Goal: Task Accomplishment & Management: Use online tool/utility

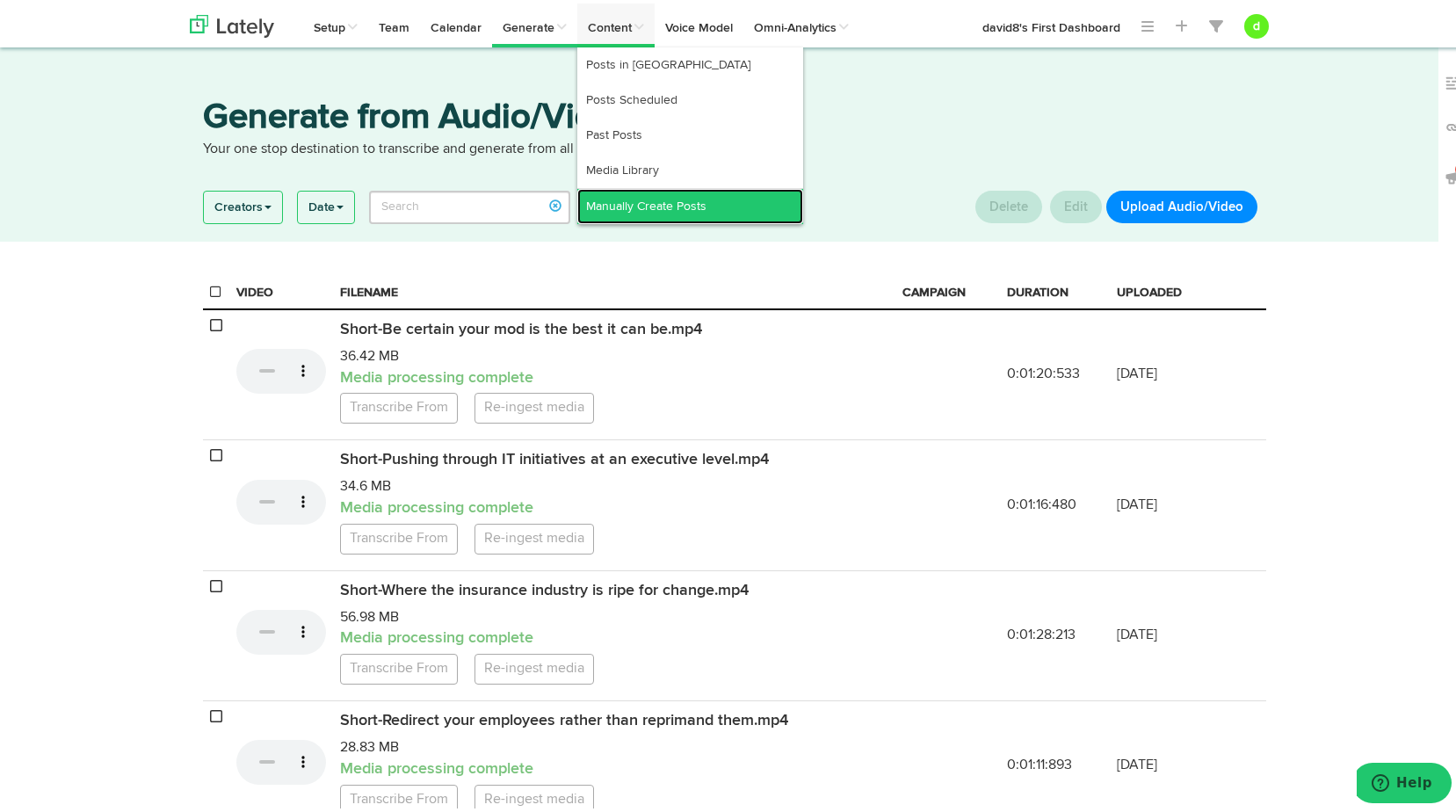
click at [630, 217] on link "Manually Create Posts" at bounding box center [690, 202] width 226 height 35
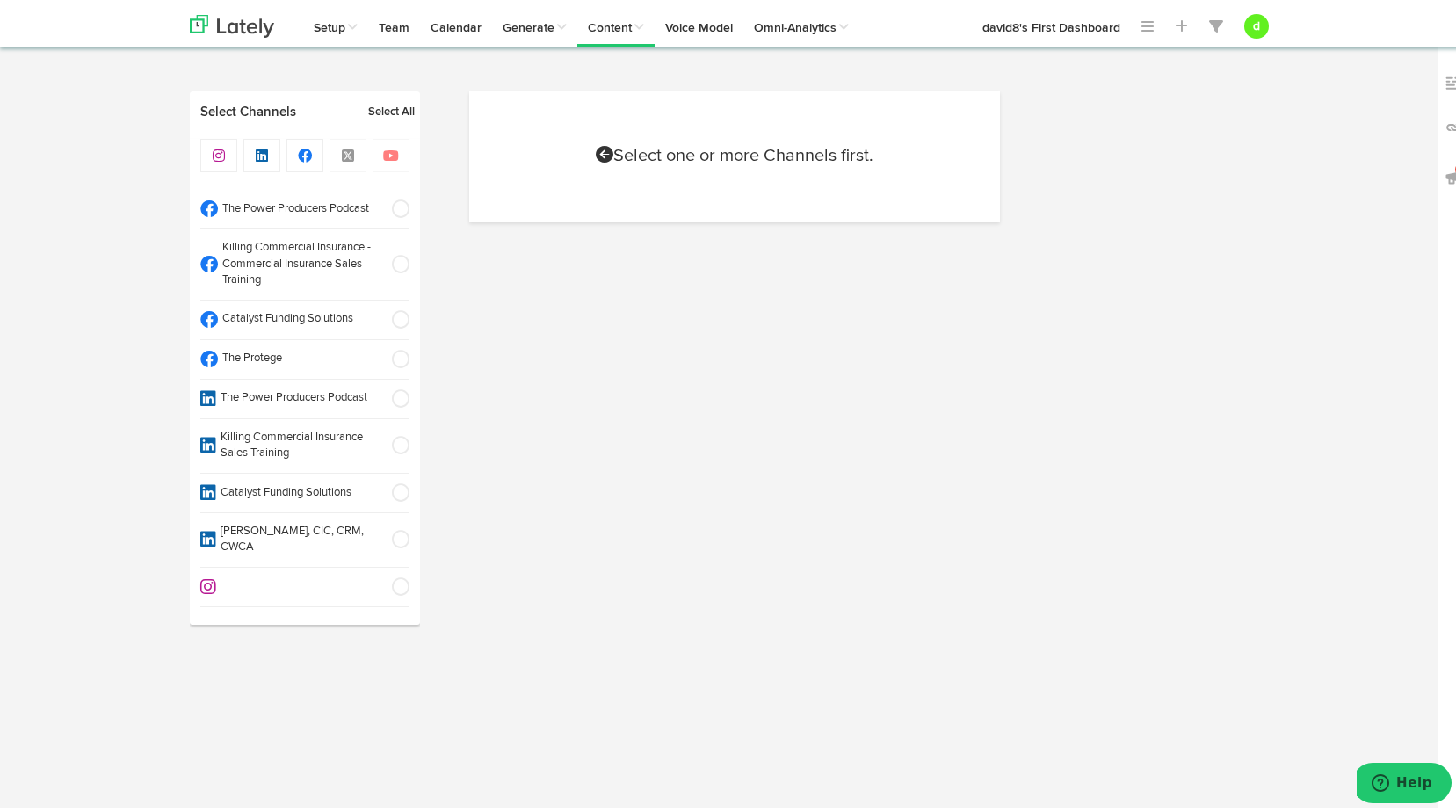
click at [399, 356] on span at bounding box center [395, 355] width 29 height 18
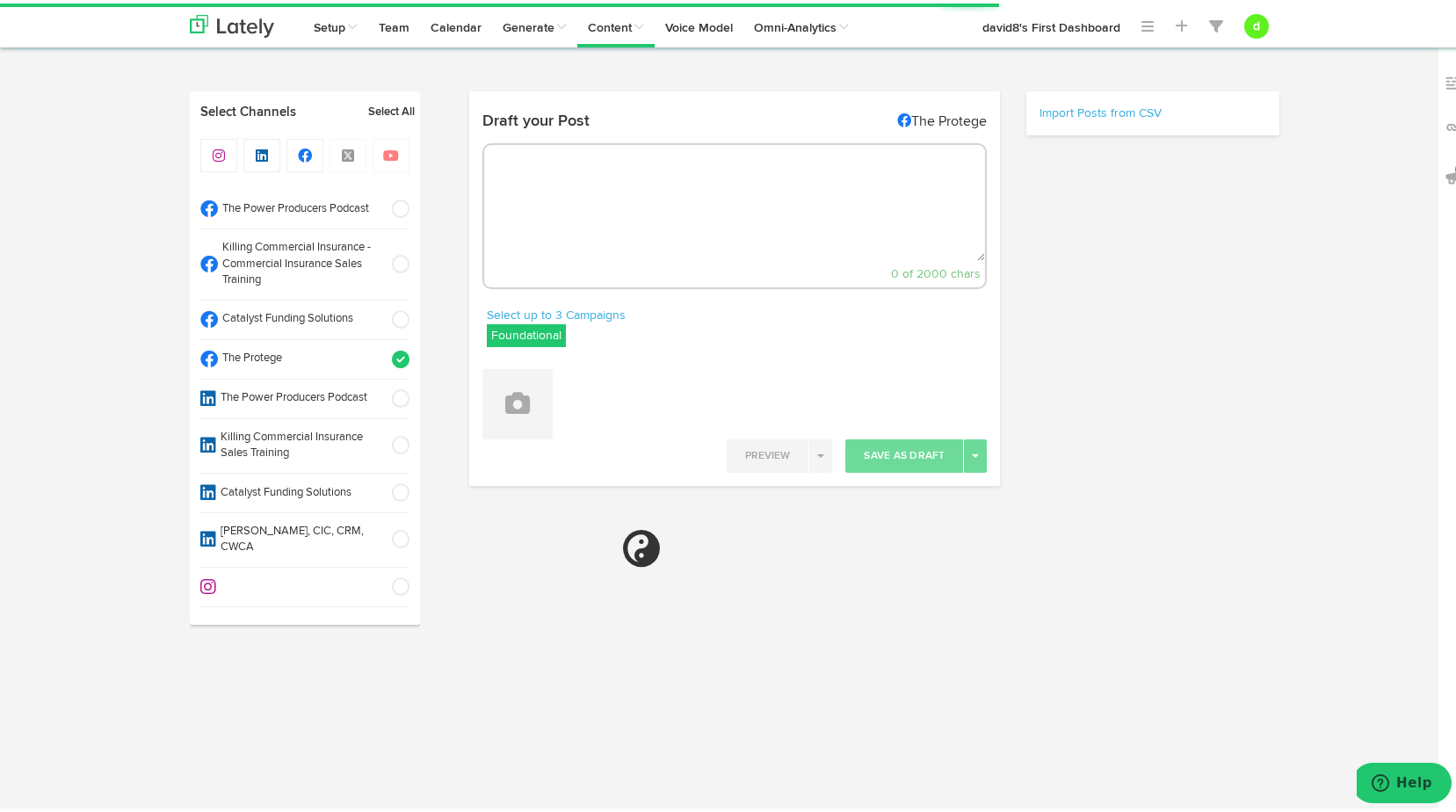
select select "10"
select select "04"
select select "PM"
click at [498, 328] on label "Foundational" at bounding box center [526, 332] width 79 height 23
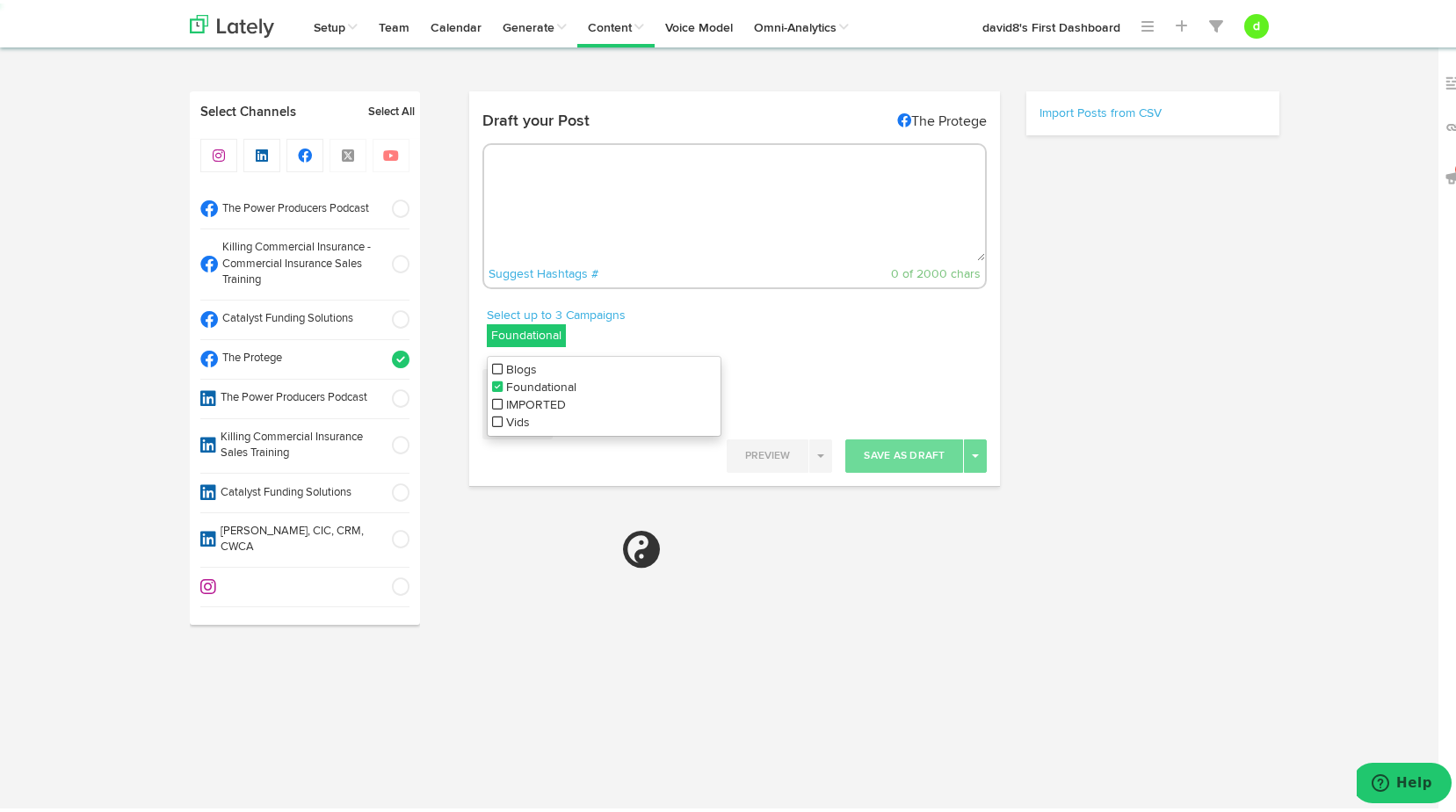
click at [493, 419] on icon at bounding box center [497, 418] width 10 height 12
click at [493, 382] on icon at bounding box center [497, 383] width 10 height 12
click at [800, 357] on div "Attach Images from Lately Attach Videos from Lately Upload Images" at bounding box center [735, 394] width 532 height 84
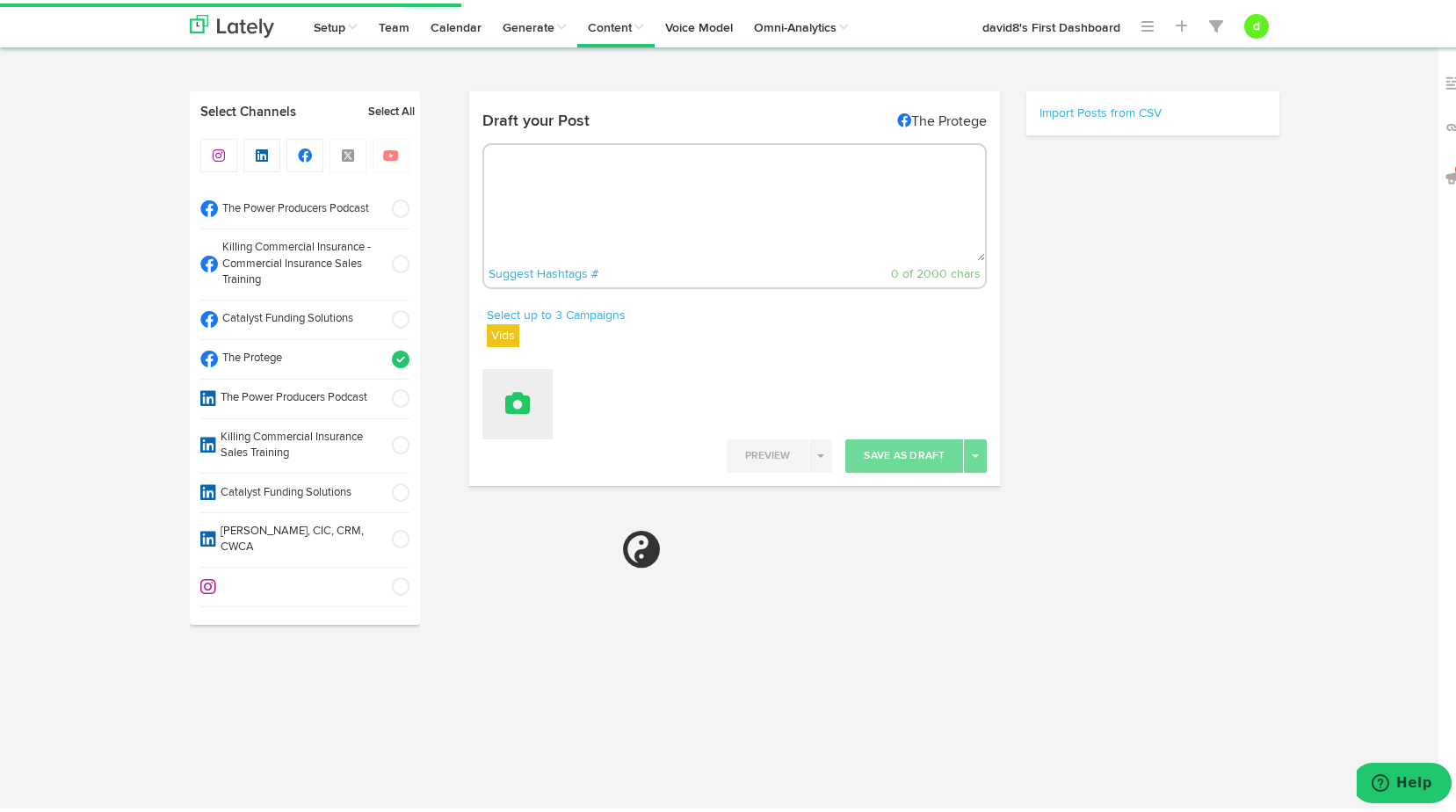
click at [535, 399] on button at bounding box center [517, 400] width 70 height 70
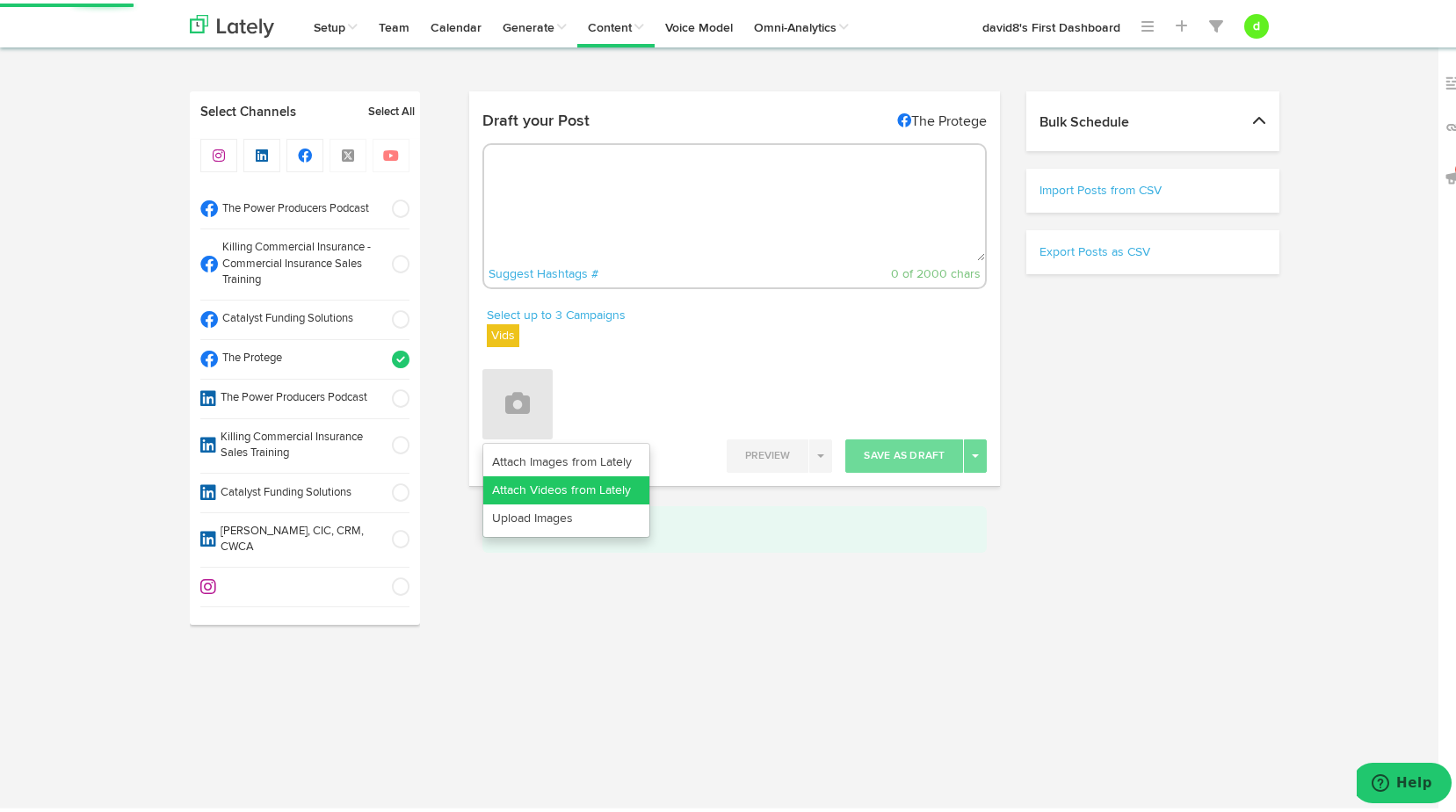
click at [532, 475] on link "Attach Videos from Lately" at bounding box center [566, 487] width 166 height 28
select select "11"
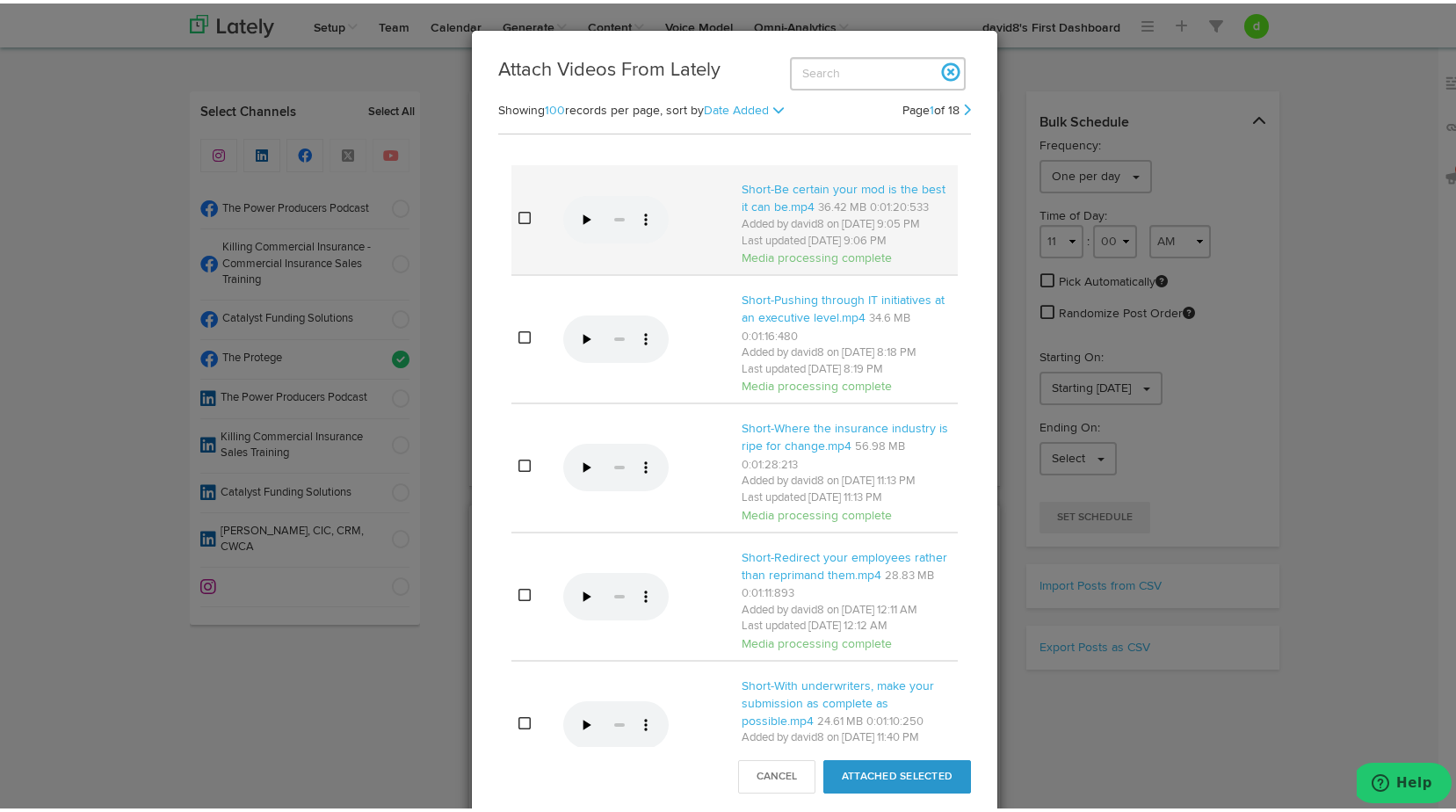
click at [519, 222] on icon at bounding box center [524, 214] width 12 height 14
click at [867, 779] on button "Attached Selected" at bounding box center [897, 773] width 148 height 34
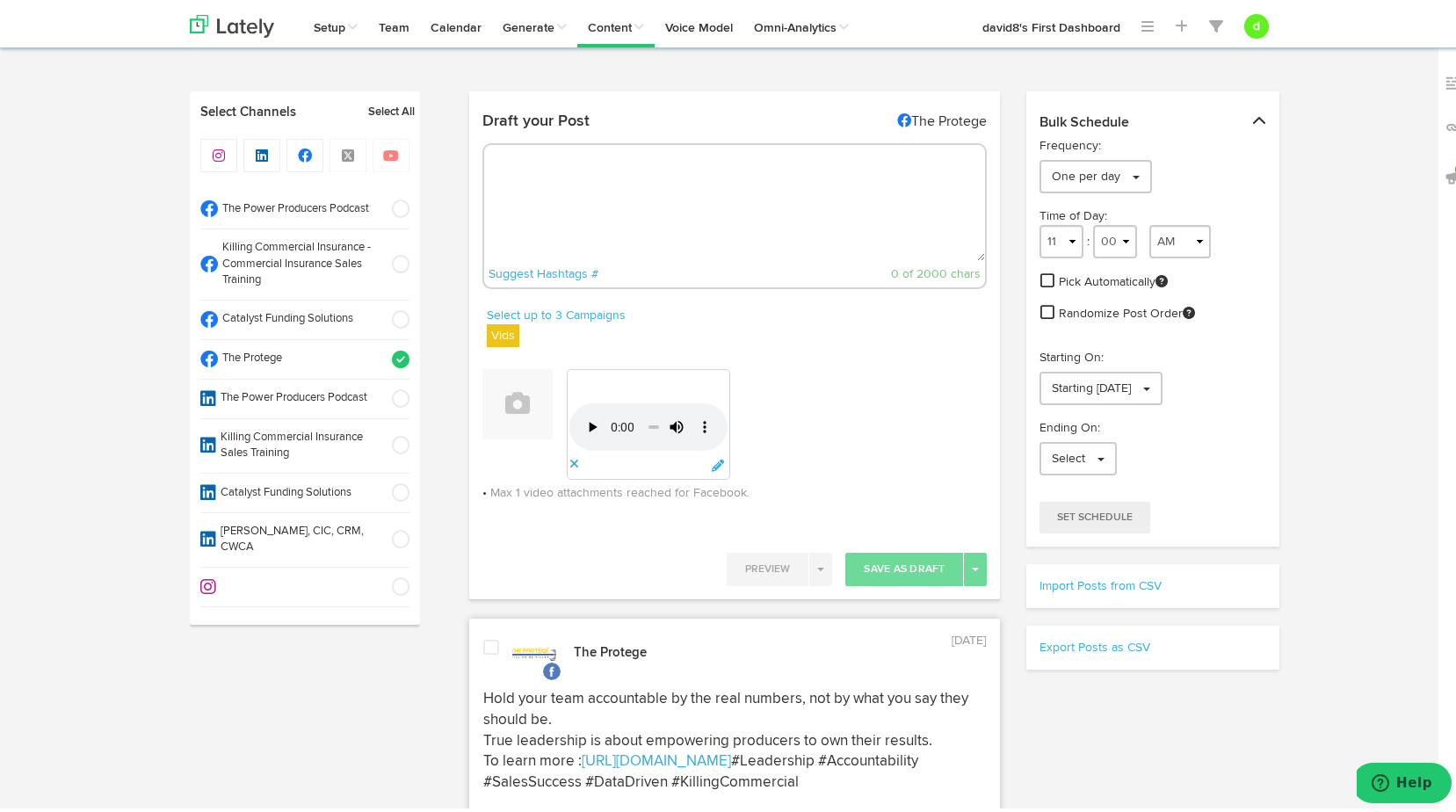
click at [603, 194] on textarea at bounding box center [735, 199] width 502 height 116
paste textarea ""Don’t settle for ‘good’—even a great mod might be leaving money on the table. …"
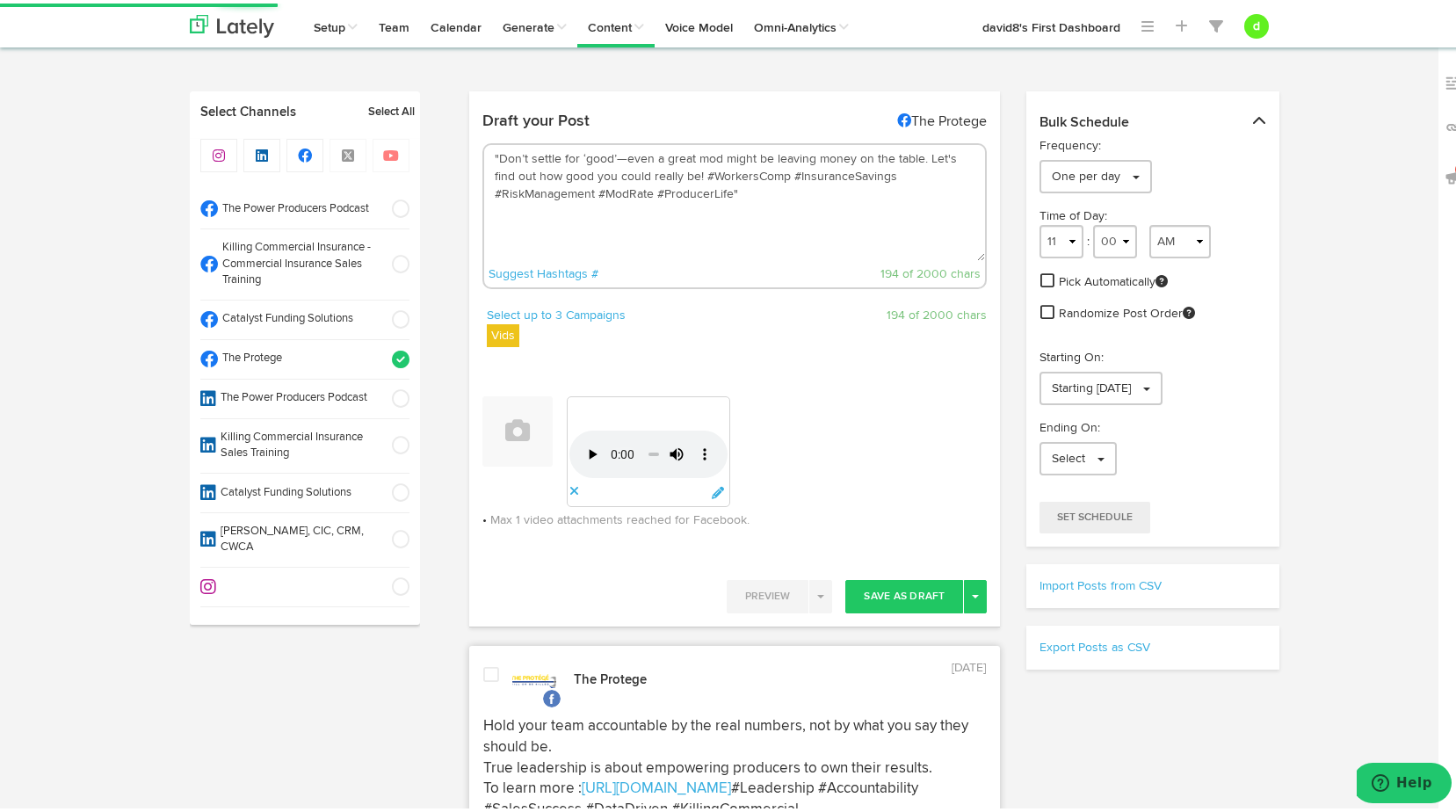
click at [492, 150] on textarea ""Don’t settle for ‘good’—even a great mod might be leaving money on the table. …" at bounding box center [735, 199] width 502 height 116
drag, startPoint x: 675, startPoint y: 169, endPoint x: 669, endPoint y: 160, distance: 10.8
click at [674, 169] on textarea "Don’t settle for ‘good’—even a great mod might be leaving money on the table. L…" at bounding box center [735, 199] width 502 height 116
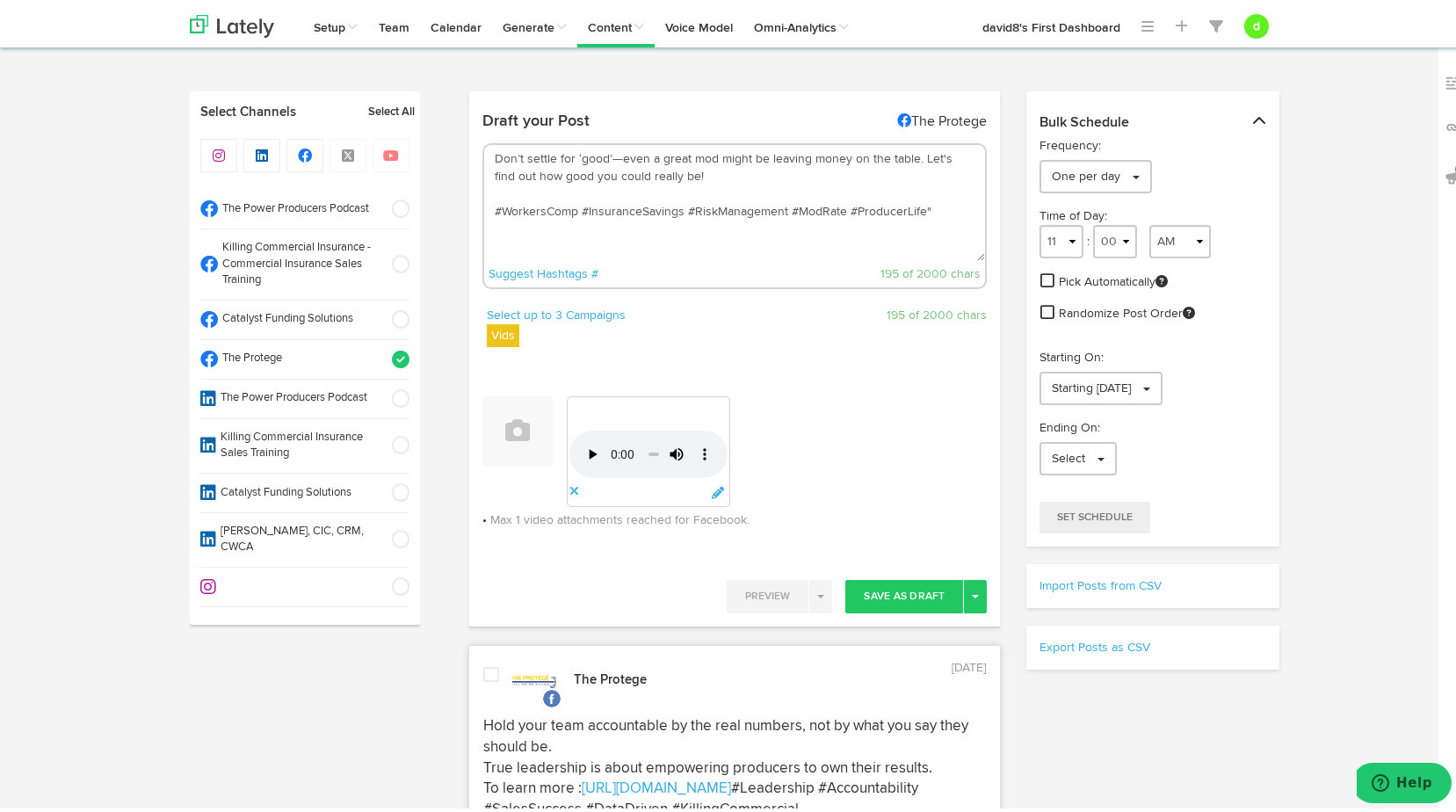
click at [502, 186] on textarea "Don’t settle for ‘good’—even a great mod might be leaving money on the table. L…" at bounding box center [735, 199] width 502 height 116
paste textarea "To learn more : [URL][DOMAIN_NAME]"
type textarea "Don’t settle for ‘good’—even a great mod might be leaving money on the table. L…"
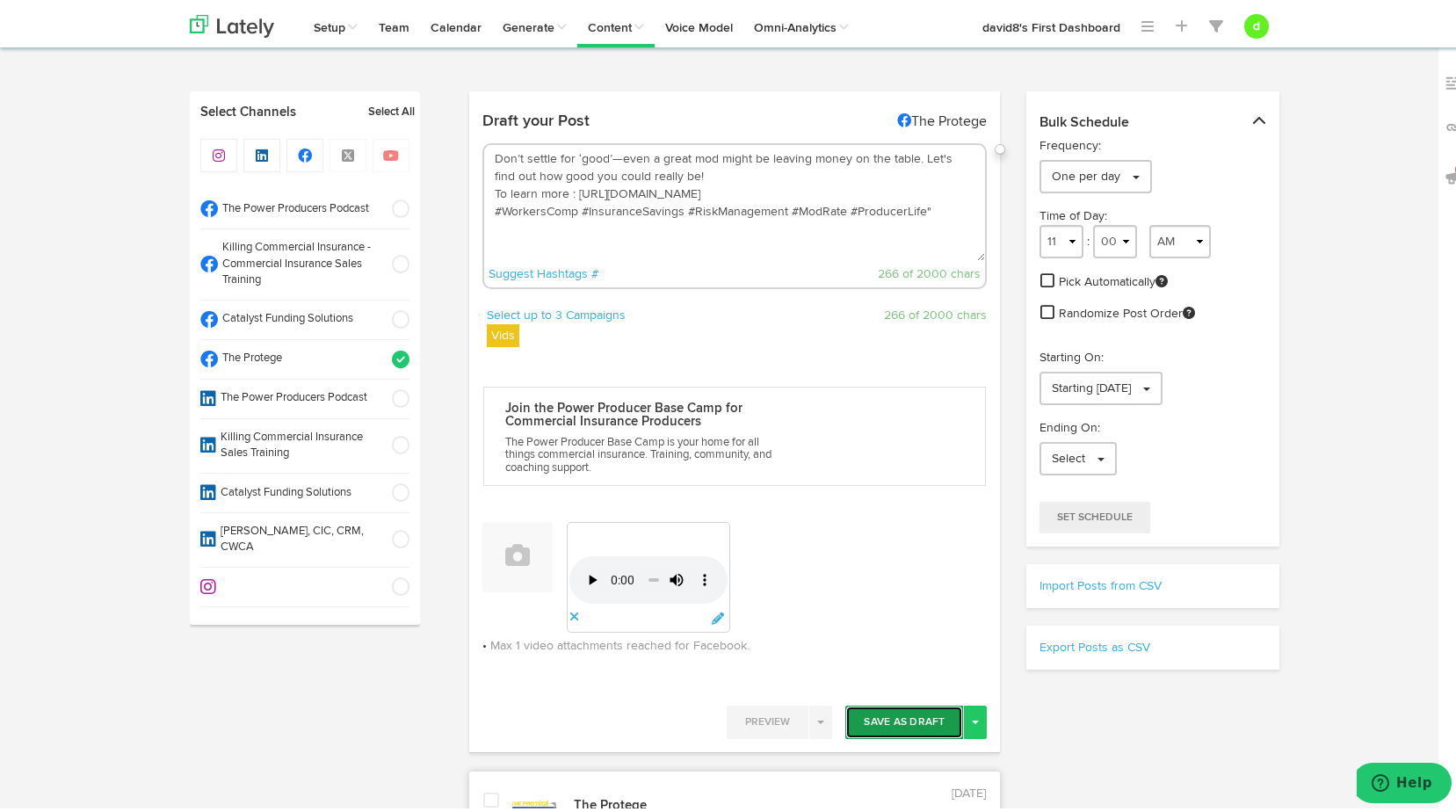
click at [899, 709] on button "Save As Draft" at bounding box center [904, 719] width 117 height 34
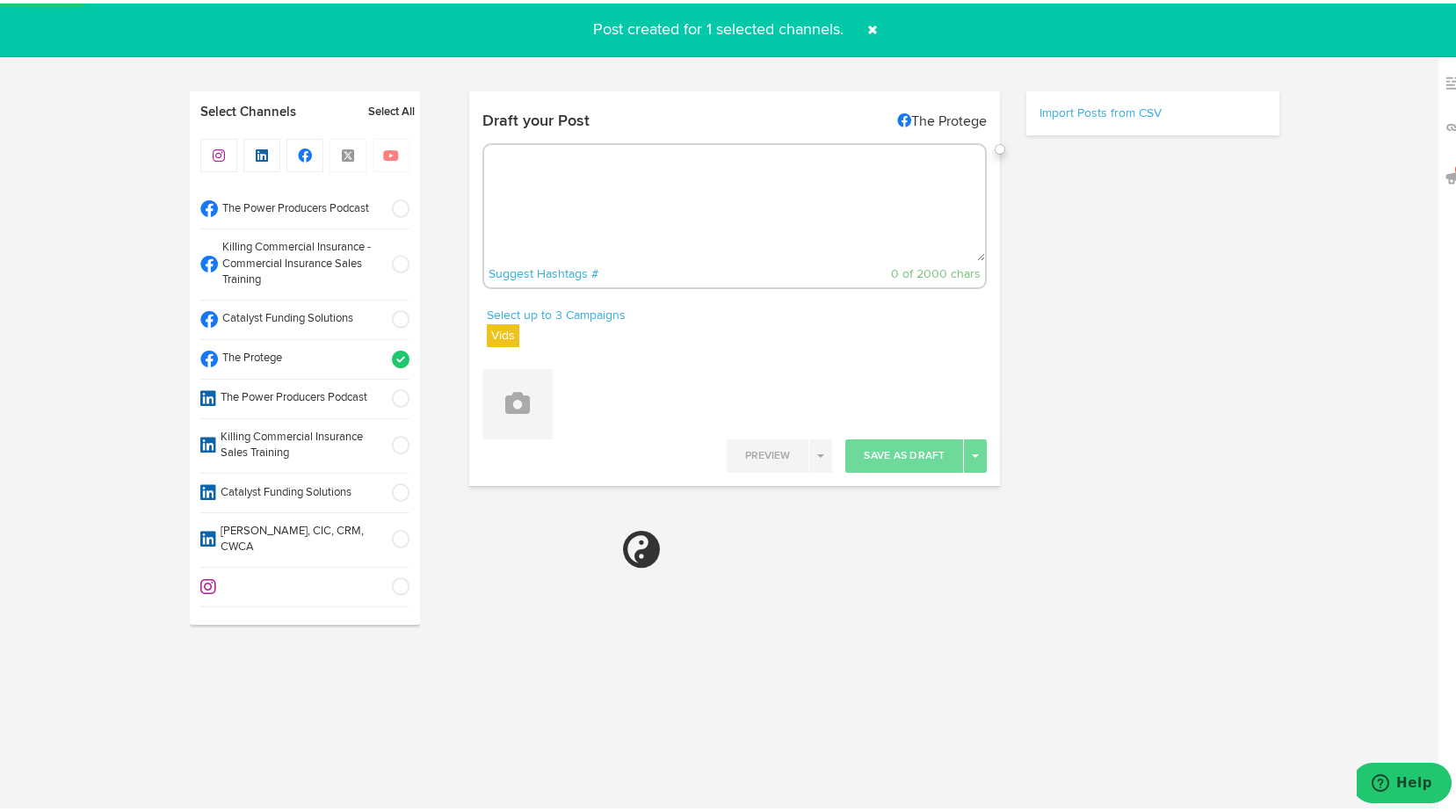
select select "11"
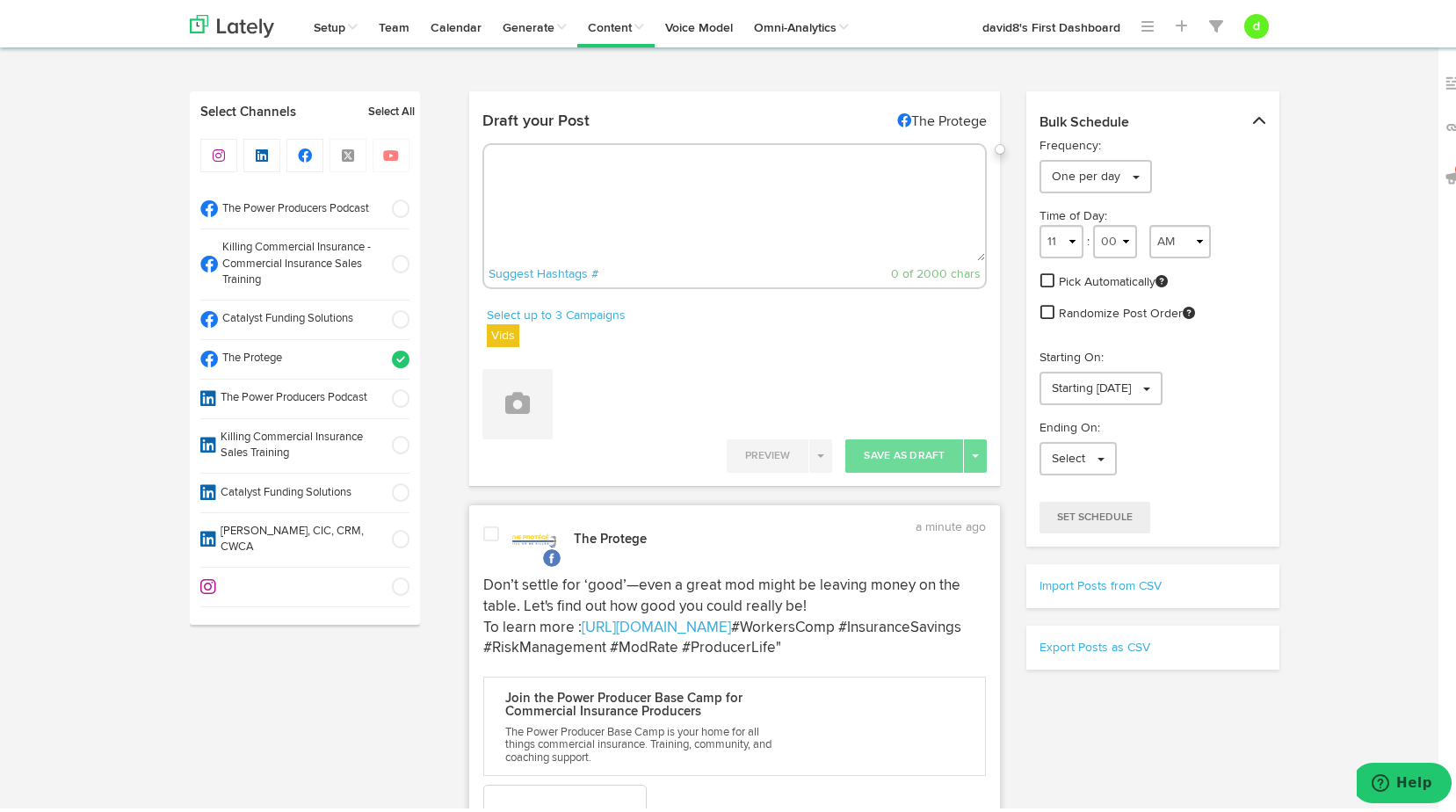
click at [486, 535] on span at bounding box center [491, 530] width 16 height 18
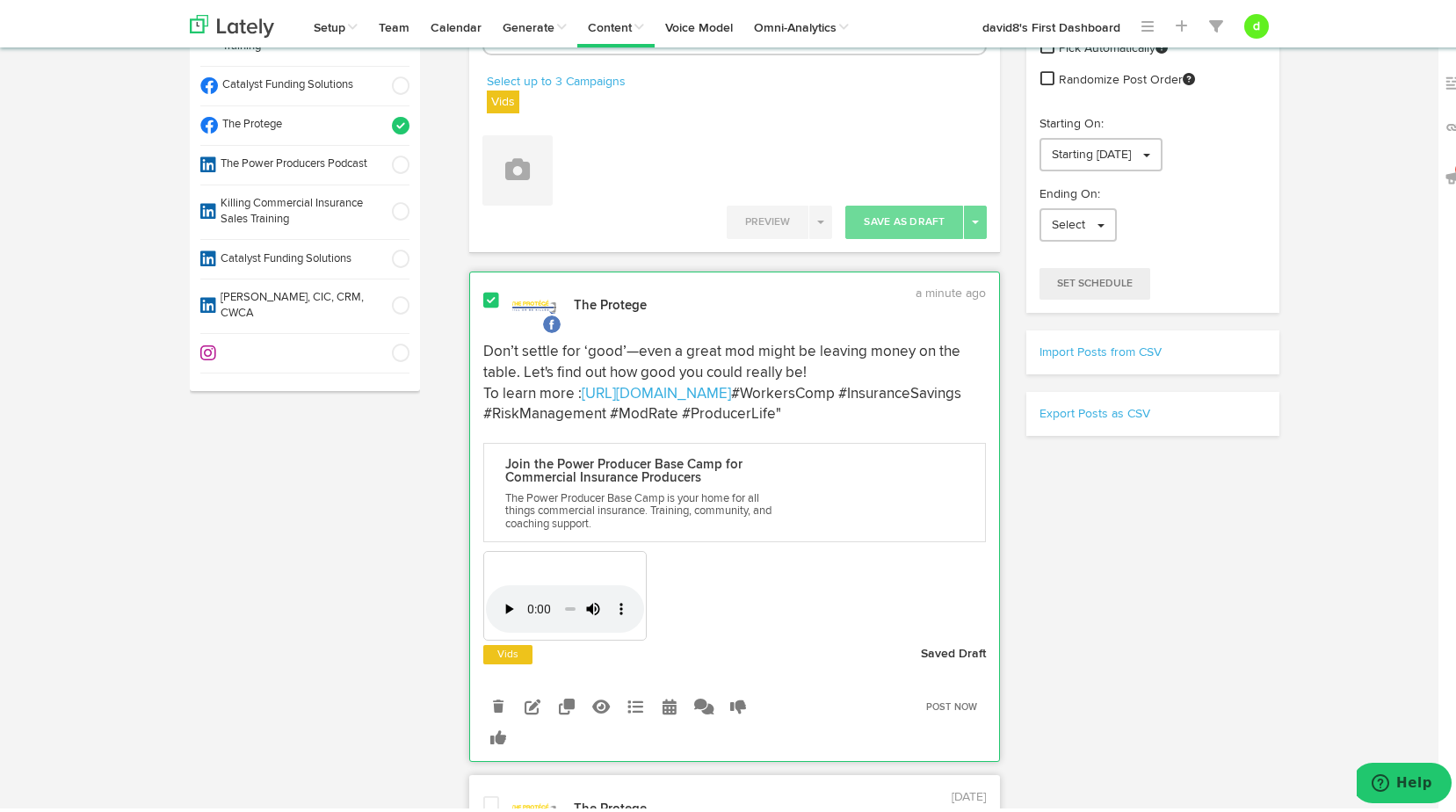
scroll to position [264, 0]
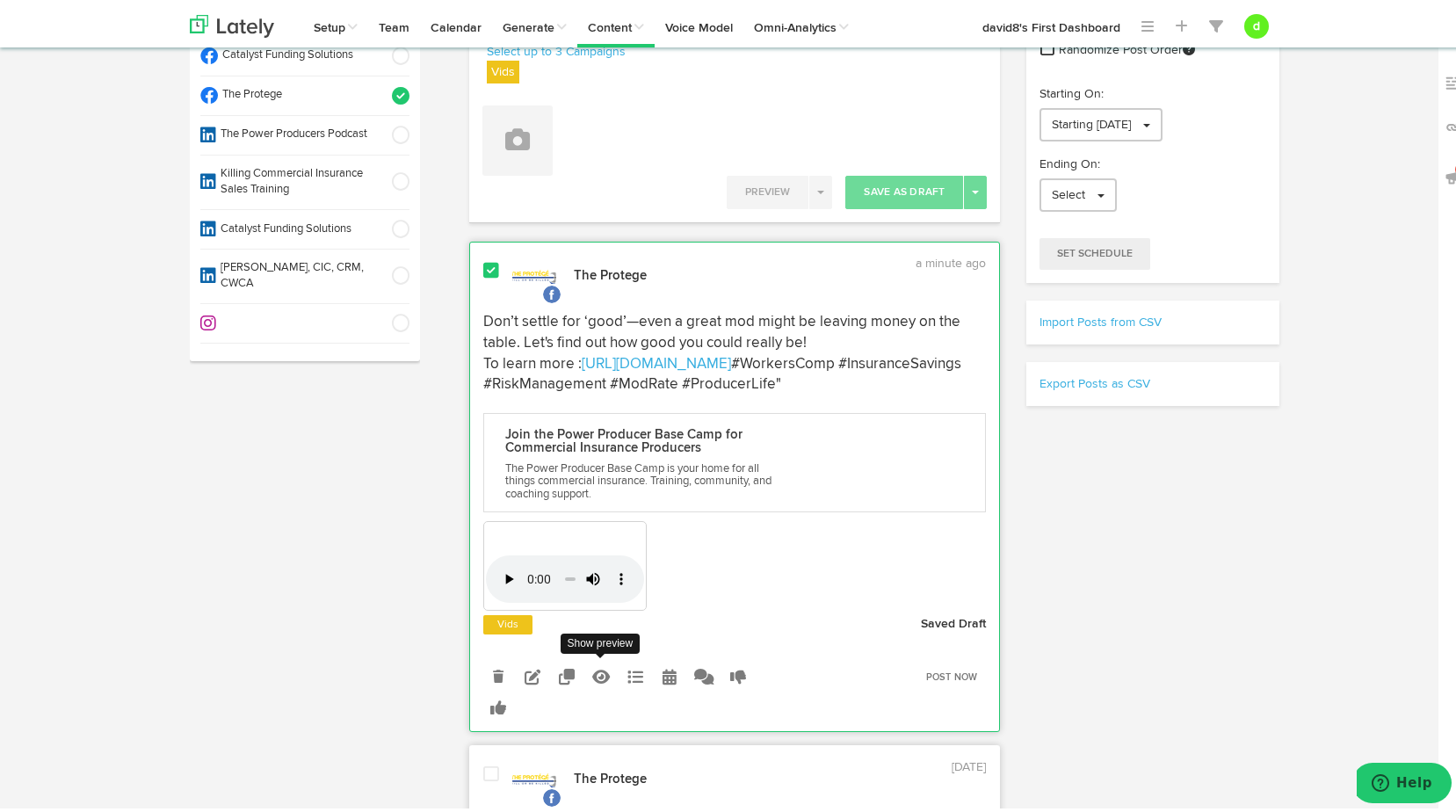
click at [592, 681] on icon at bounding box center [601, 673] width 18 height 16
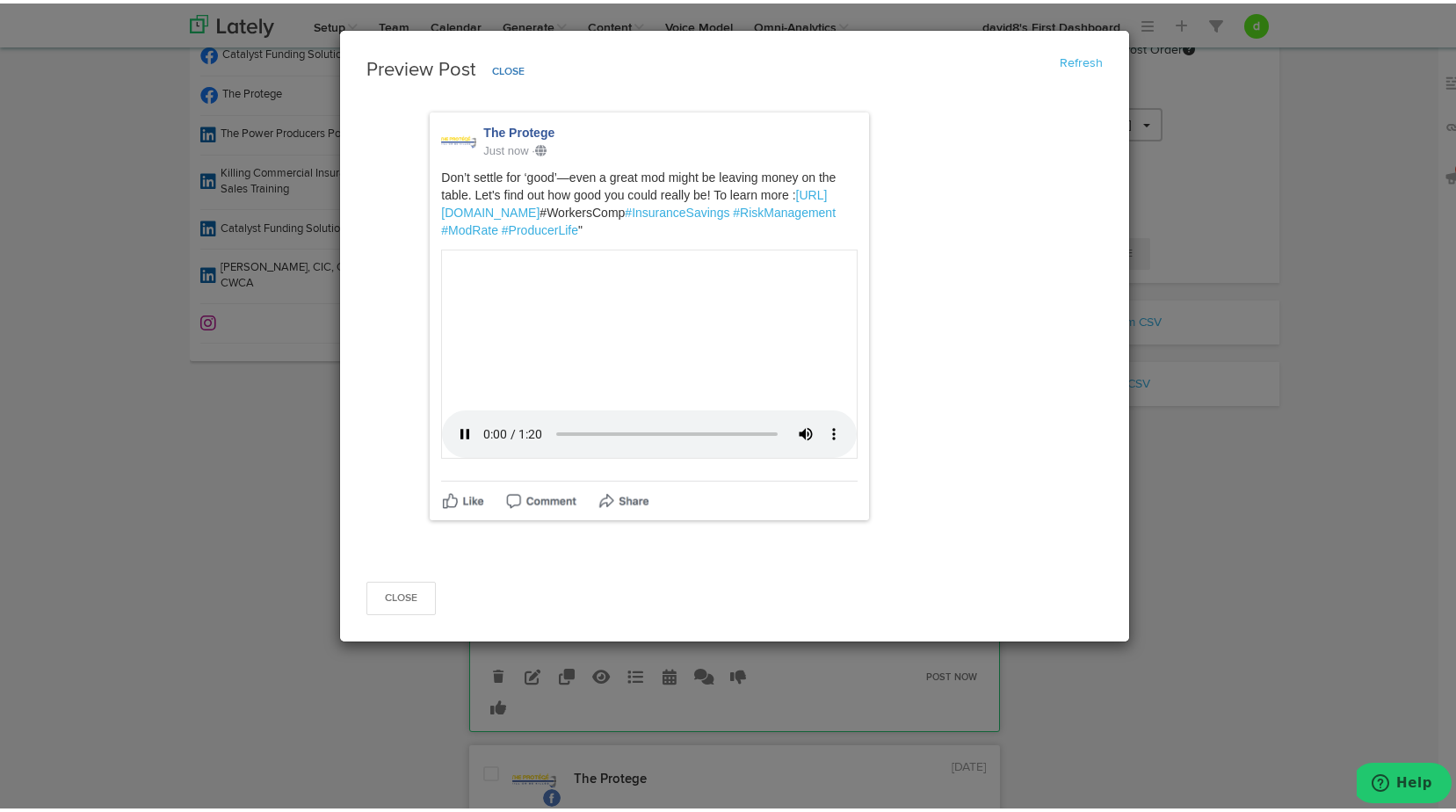
scroll to position [386, 0]
click at [383, 612] on button "Close" at bounding box center [401, 595] width 70 height 34
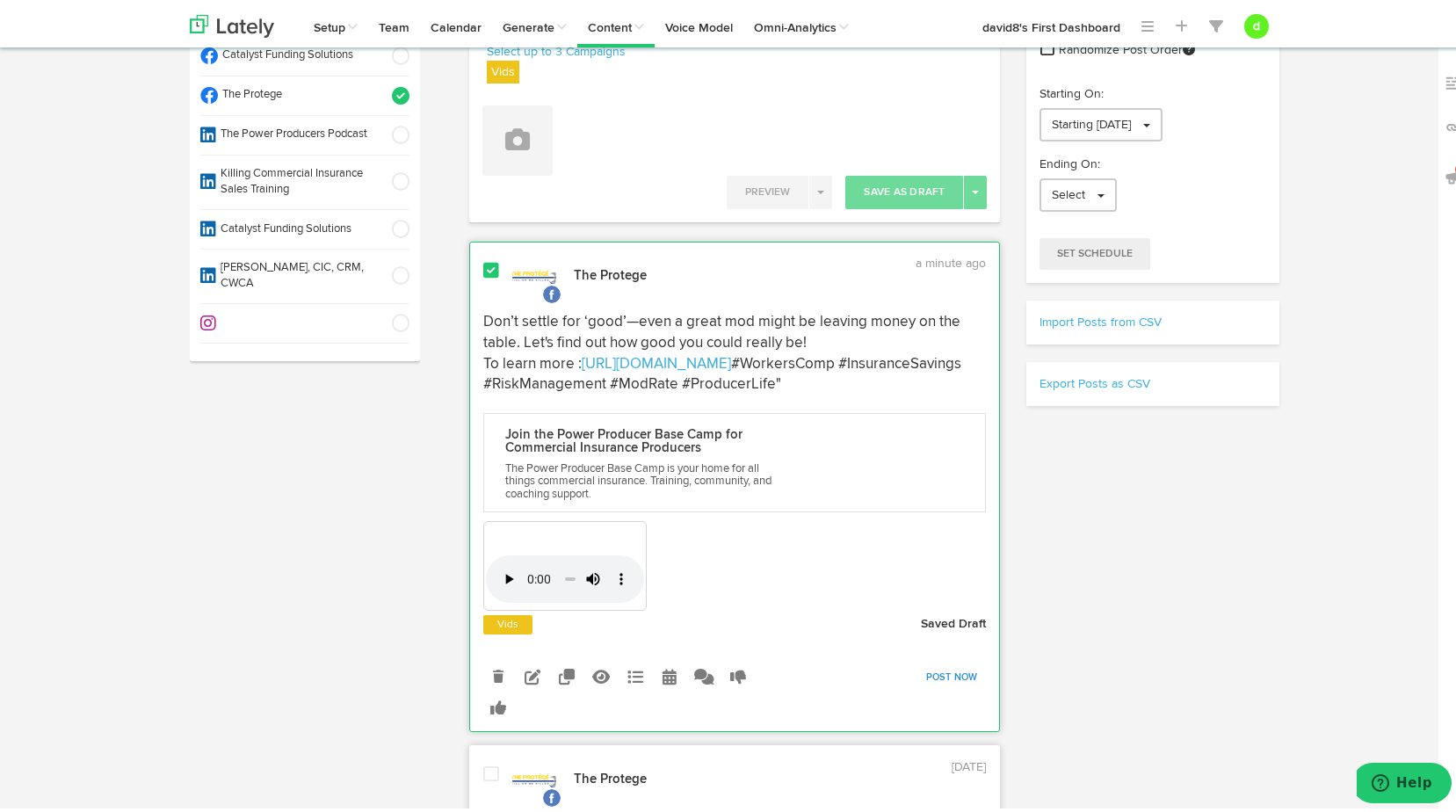
click at [941, 686] on link "Post Now" at bounding box center [952, 674] width 70 height 24
